Goal: Task Accomplishment & Management: Use online tool/utility

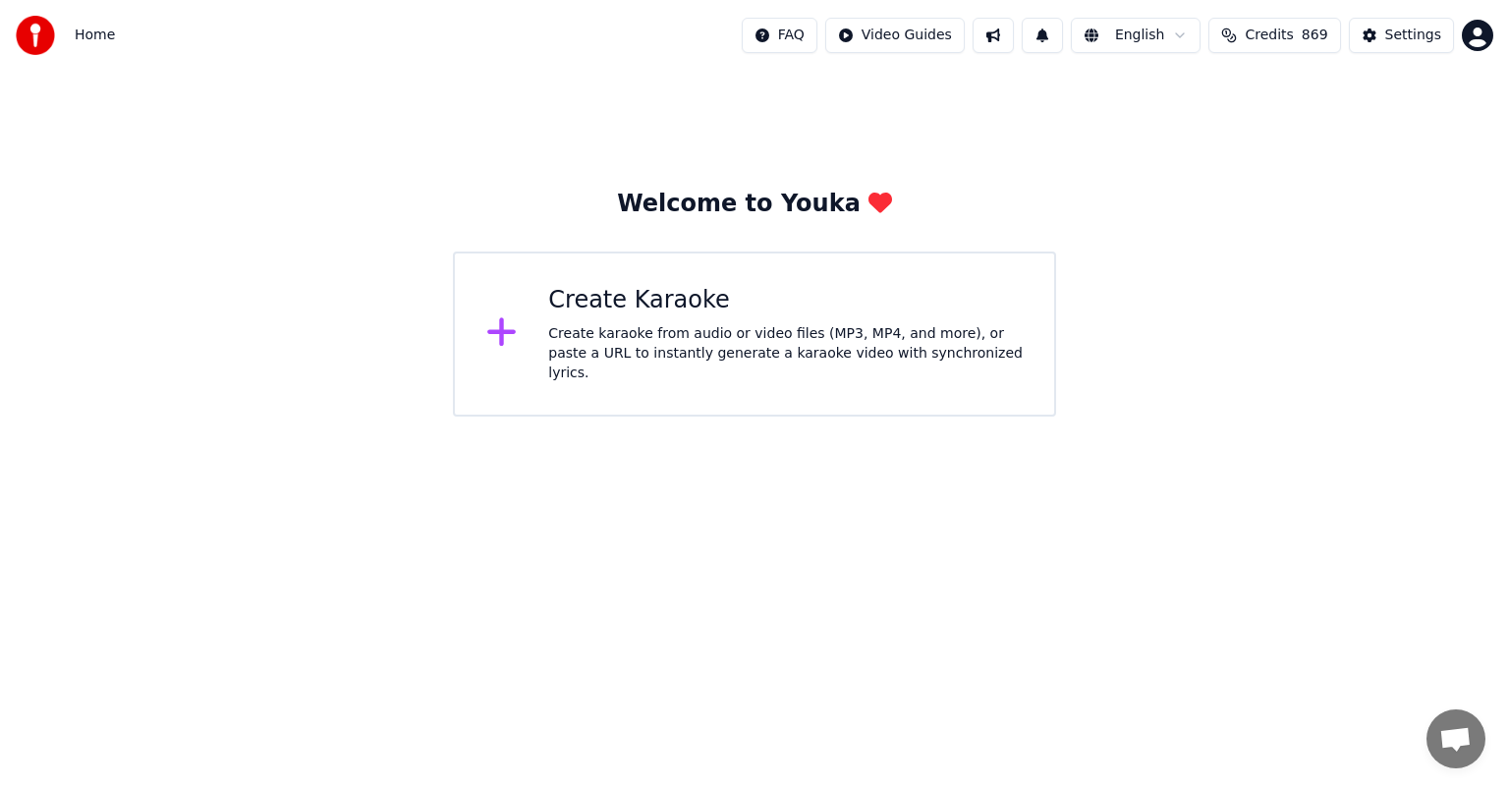
click at [707, 324] on div "Create Karaoke Create karaoke from audio or video files (MP3, MP4, and more), o…" at bounding box center [785, 334] width 475 height 98
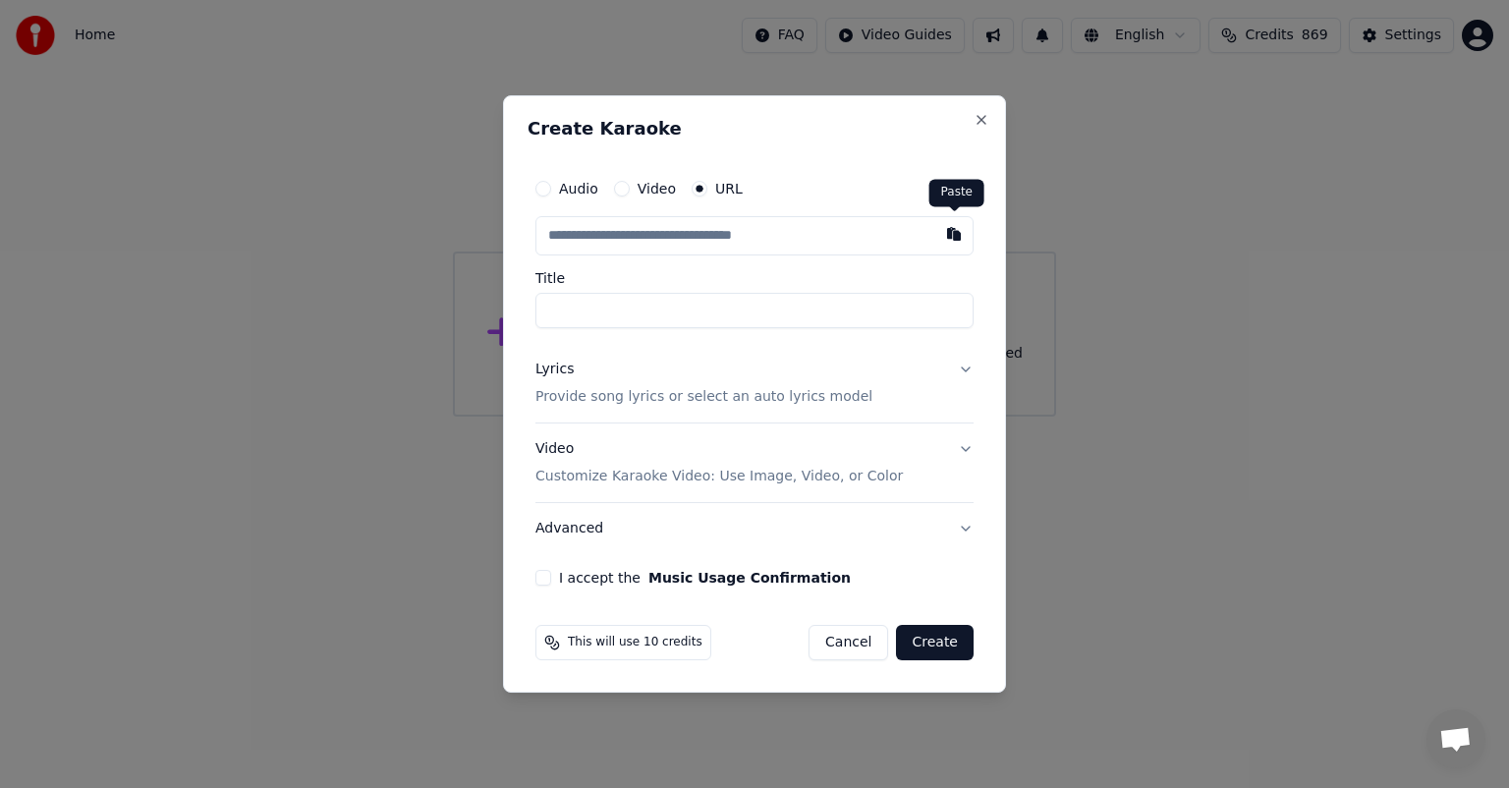
click at [952, 236] on button "button" at bounding box center [954, 233] width 39 height 35
type input "**********"
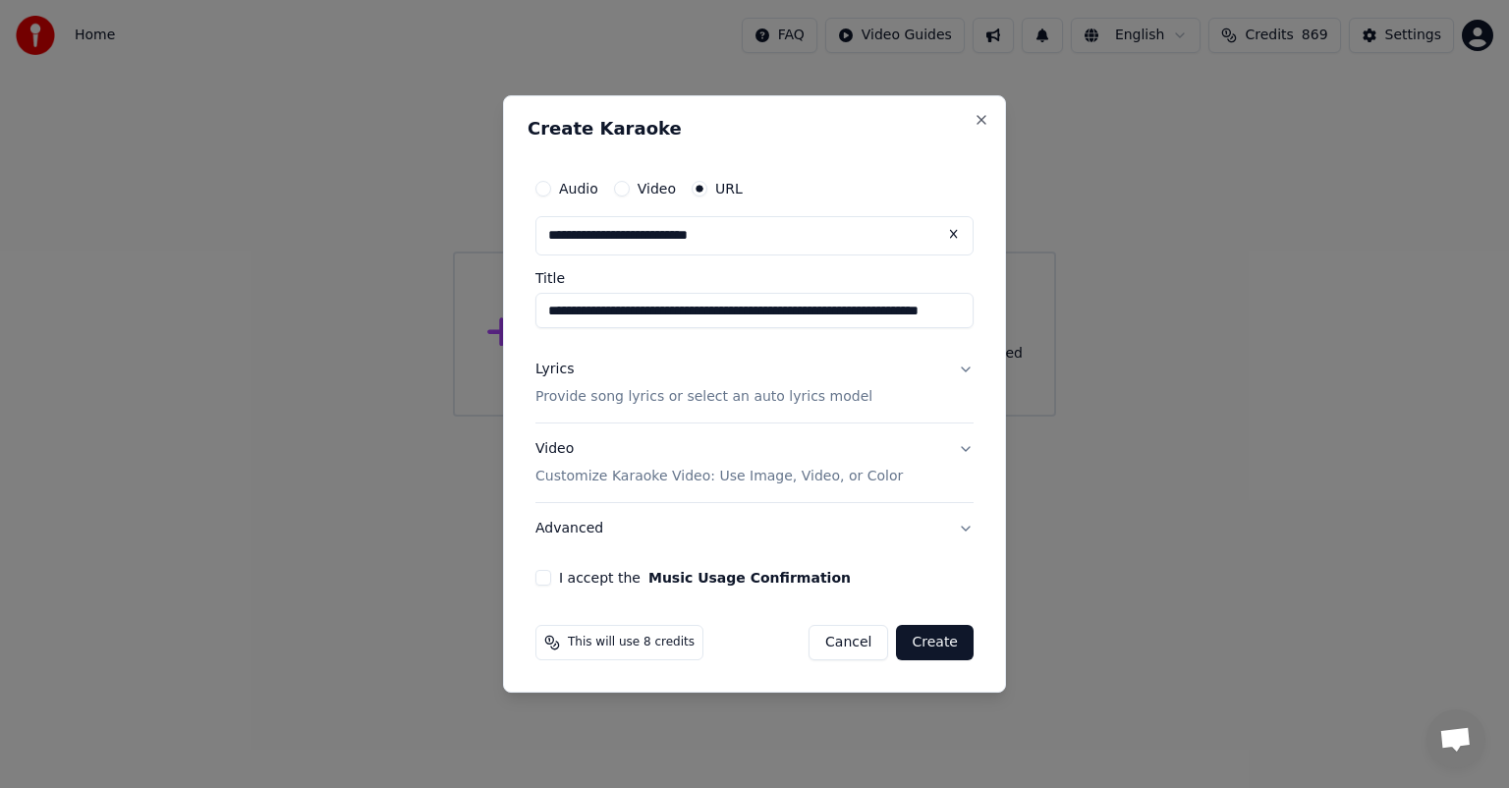
click at [536, 584] on button "I accept the Music Usage Confirmation" at bounding box center [544, 578] width 16 height 16
click at [943, 651] on button "Create" at bounding box center [935, 642] width 78 height 35
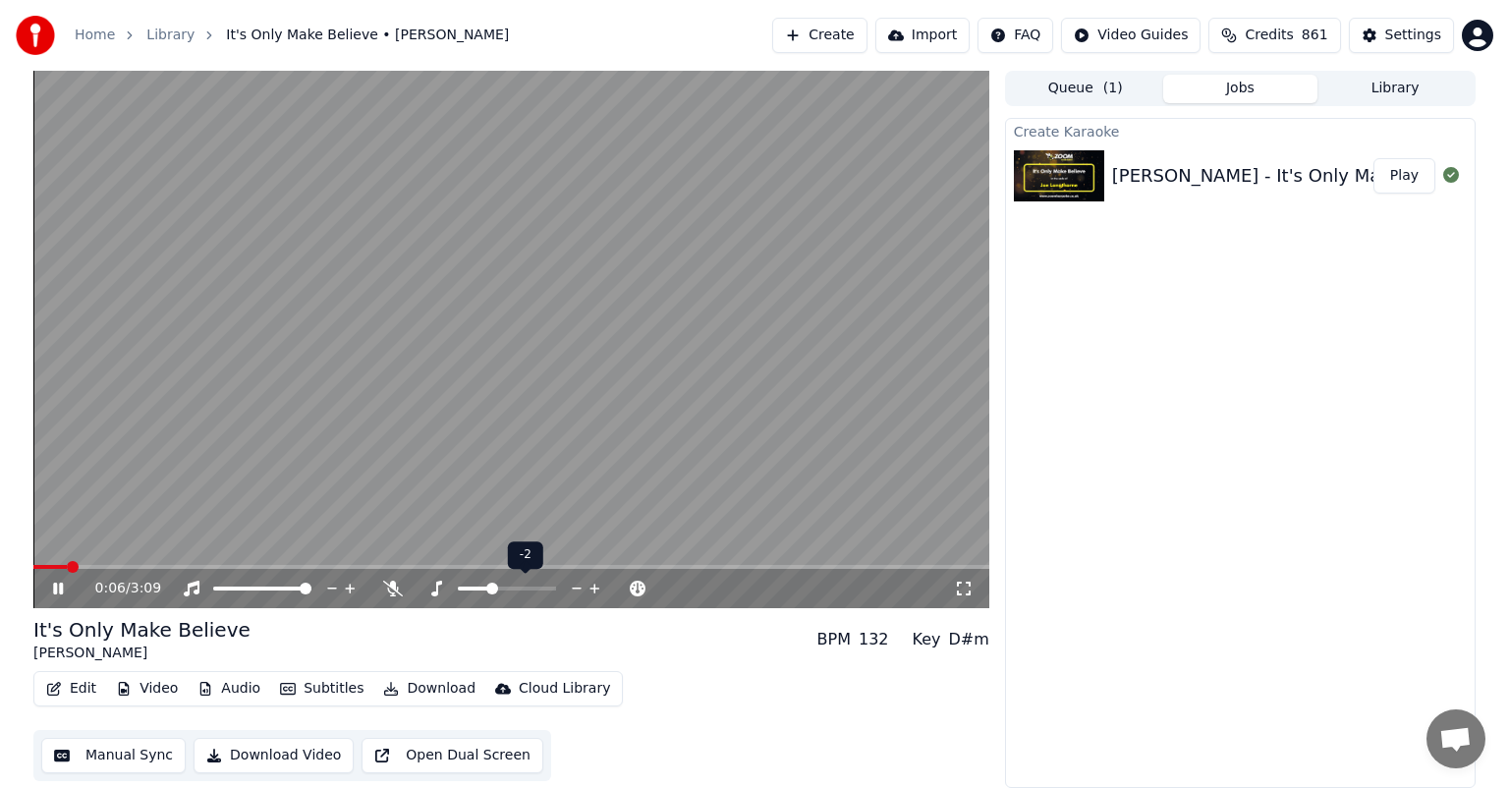
click at [492, 591] on span at bounding box center [492, 589] width 12 height 12
click at [58, 588] on icon at bounding box center [72, 589] width 46 height 16
click at [513, 588] on span at bounding box center [507, 589] width 12 height 12
click at [413, 689] on button "Download" at bounding box center [429, 689] width 108 height 28
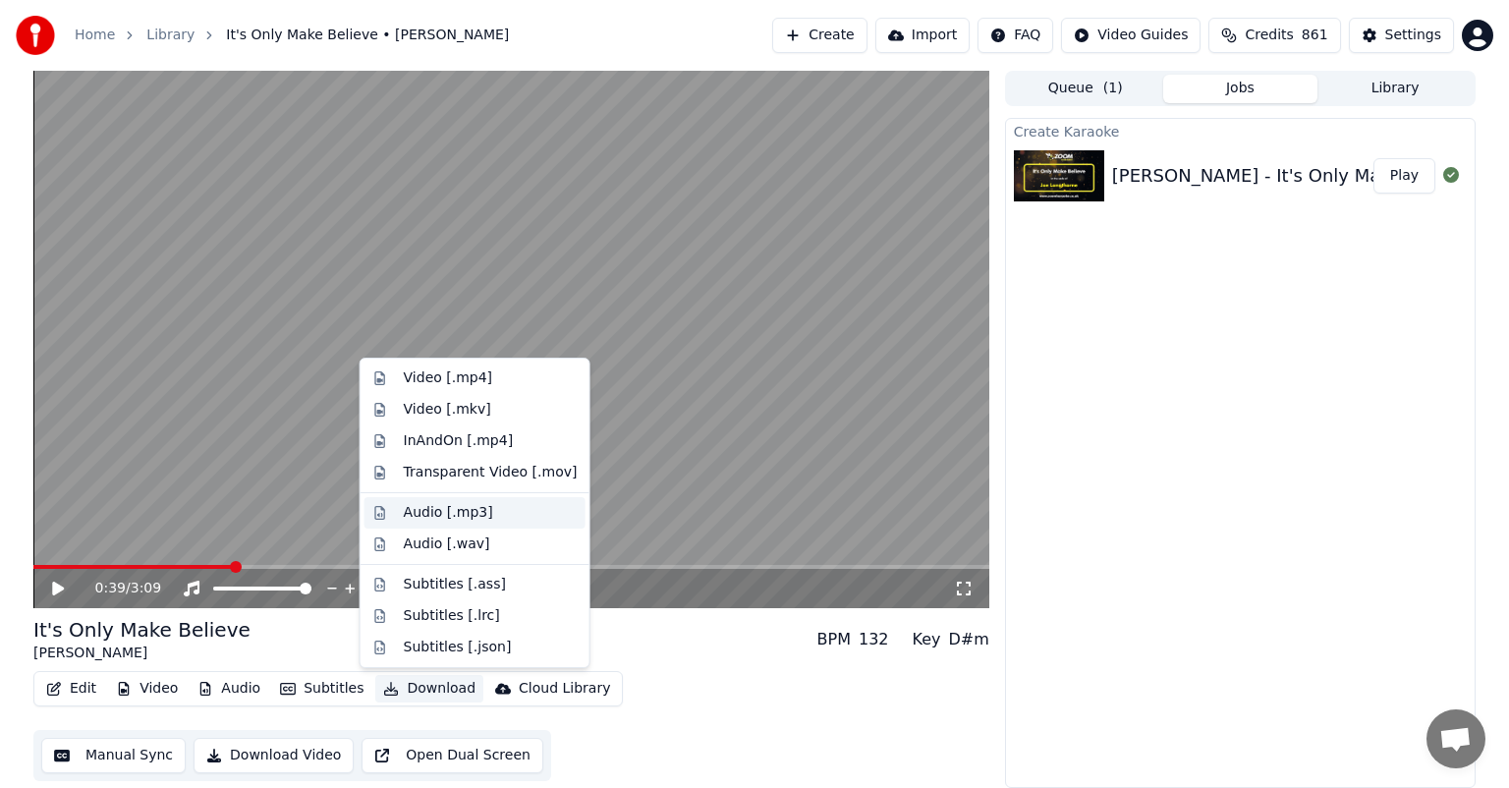
click at [448, 507] on div "Audio [.mp3]" at bounding box center [448, 513] width 89 height 20
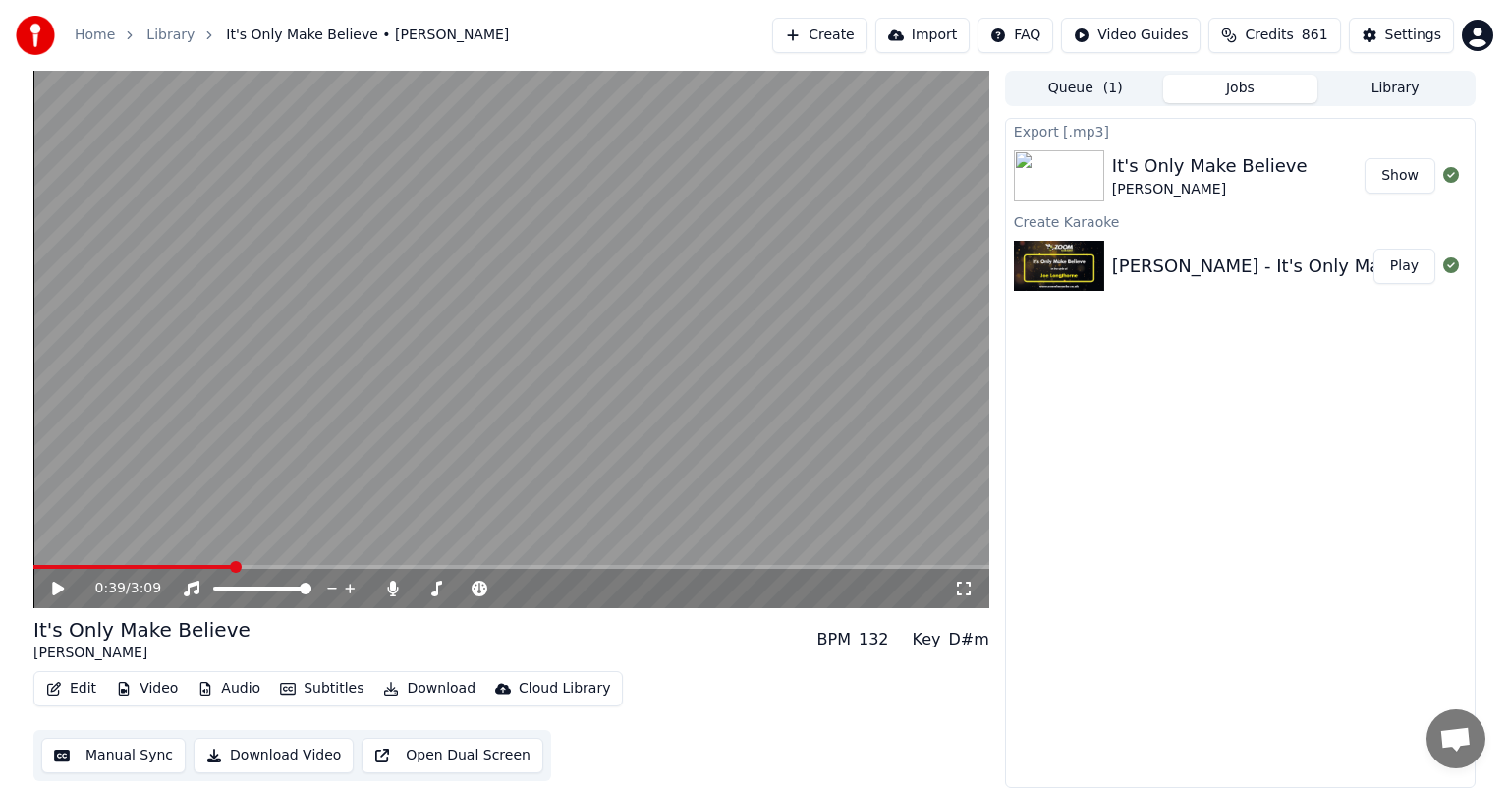
click at [1388, 185] on button "Show" at bounding box center [1400, 175] width 71 height 35
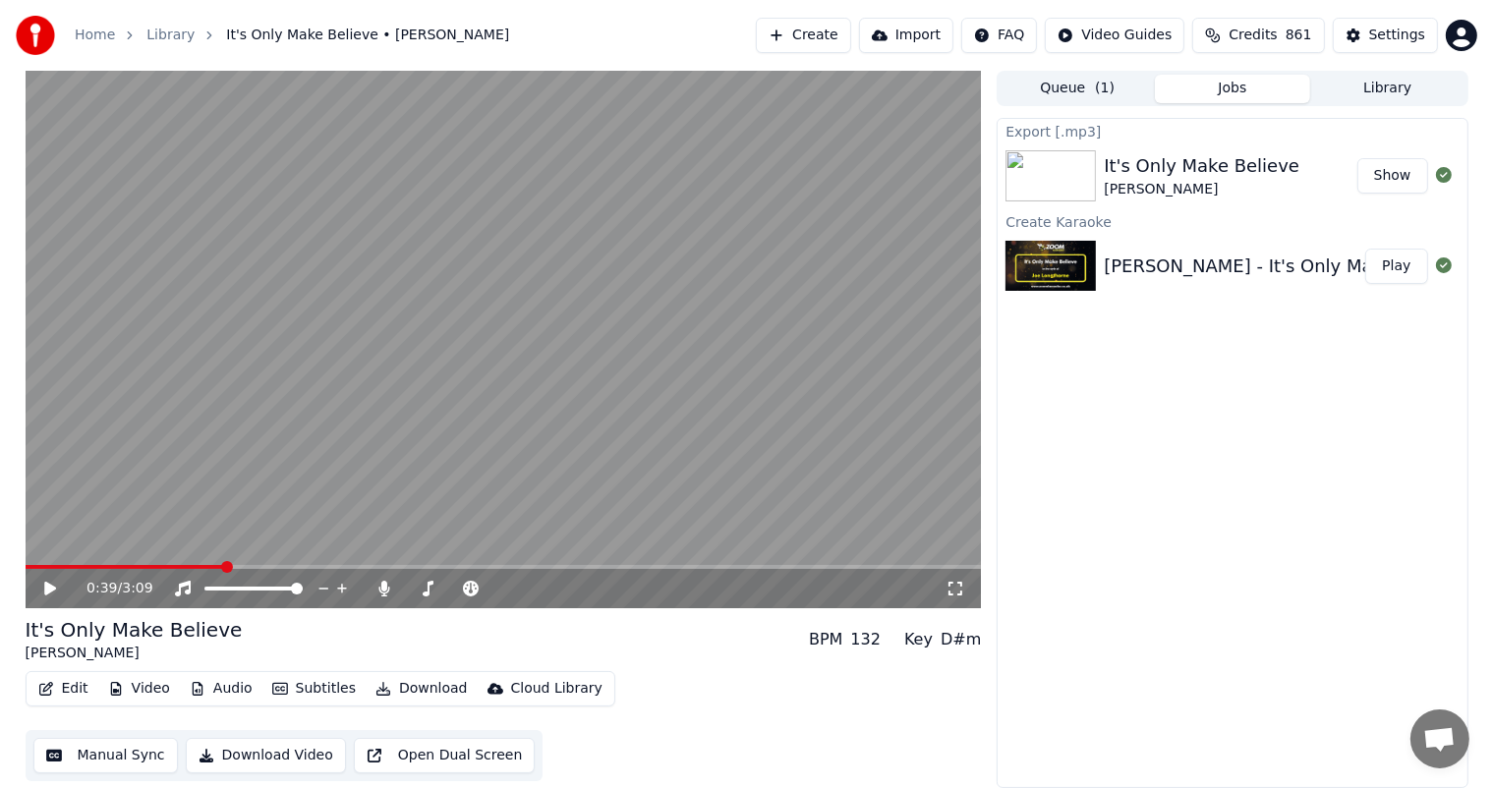
click at [1435, 88] on button "Library" at bounding box center [1387, 89] width 155 height 28
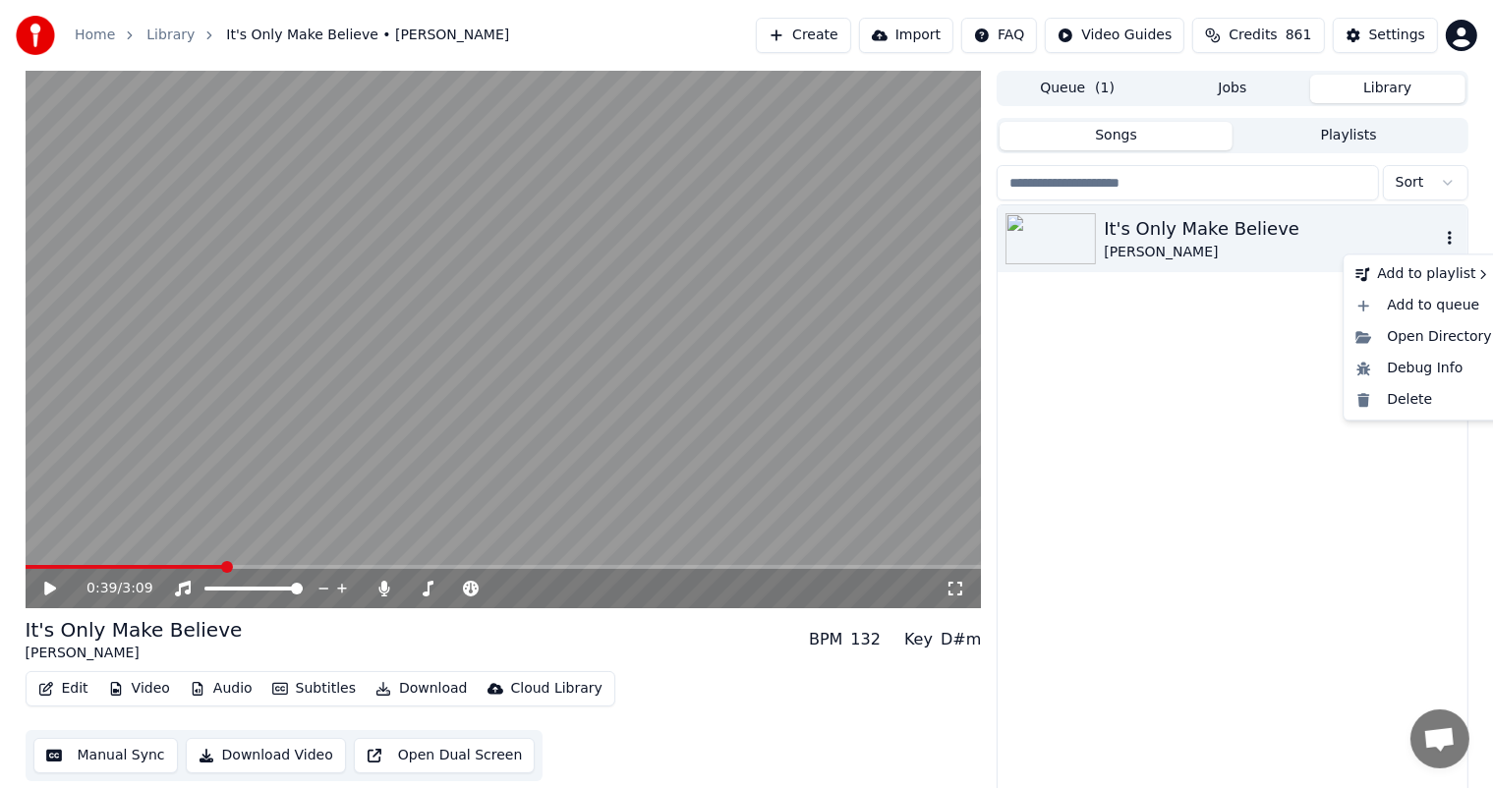
click at [1446, 233] on icon "button" at bounding box center [1450, 238] width 20 height 16
click at [1397, 401] on div "Delete" at bounding box center [1422, 399] width 151 height 31
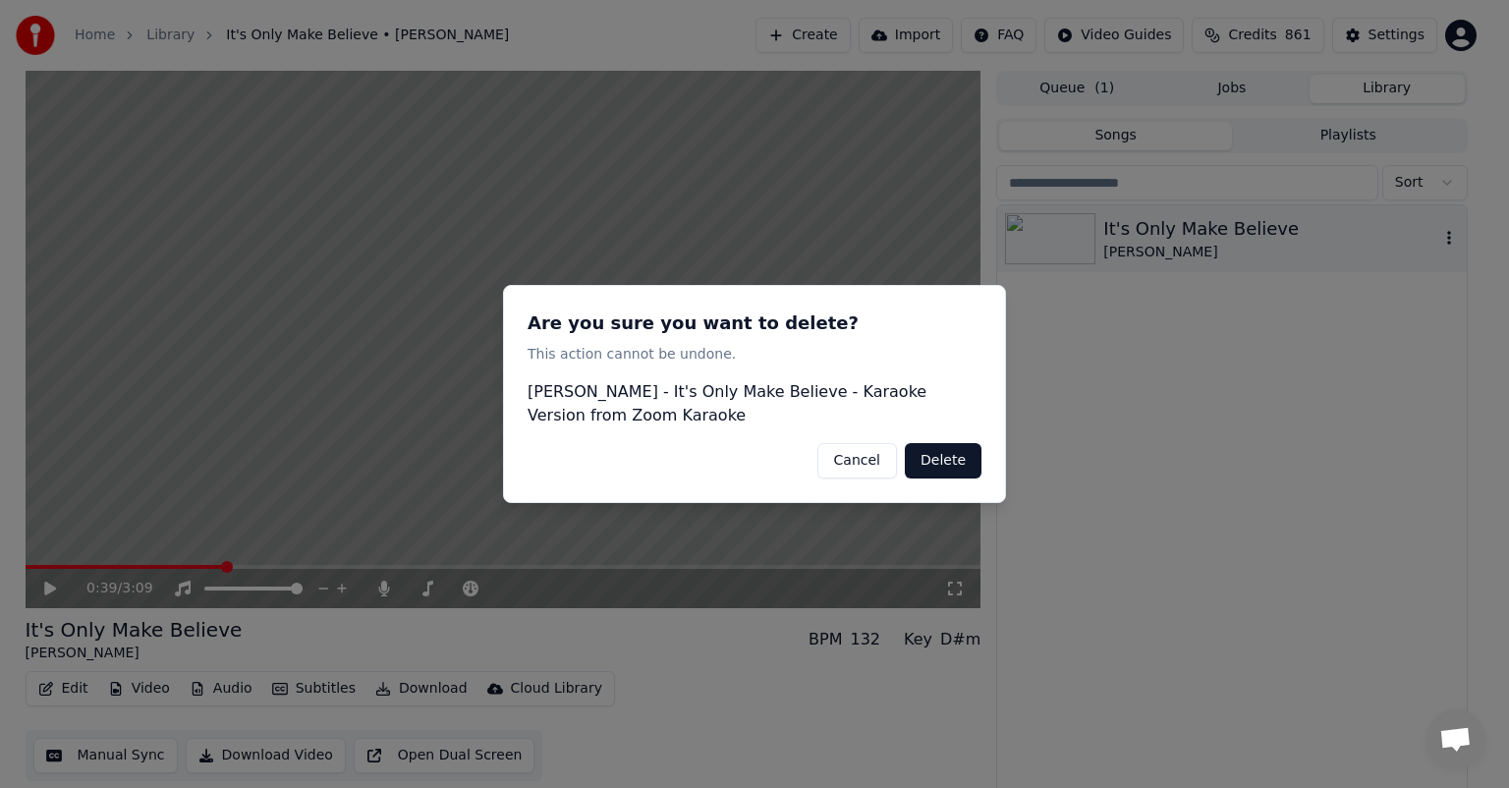
click at [944, 456] on button "Delete" at bounding box center [943, 460] width 77 height 35
